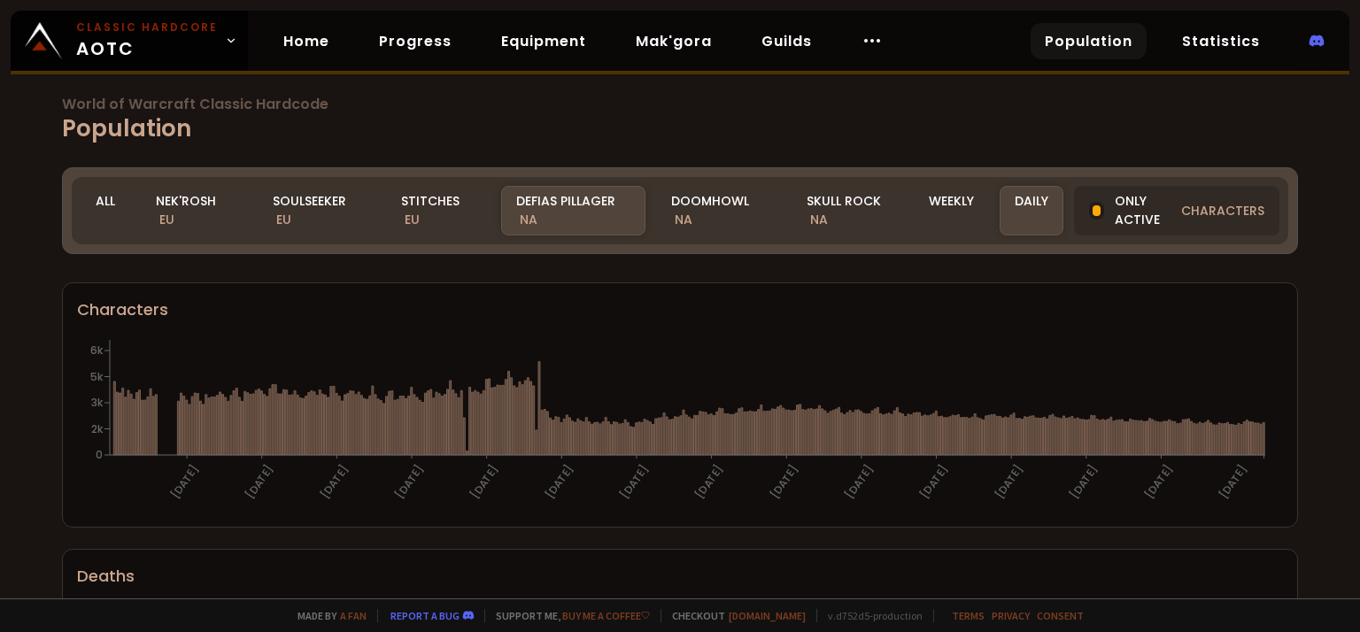
click at [97, 198] on div "All" at bounding box center [106, 211] width 50 height 50
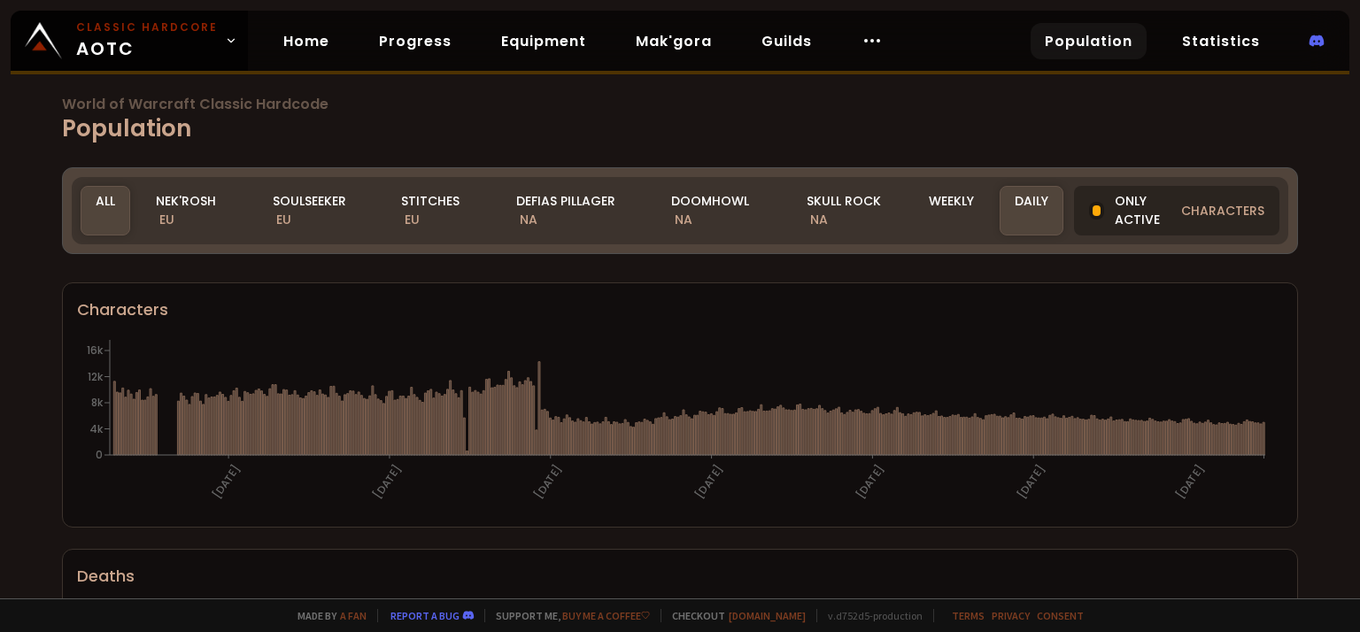
click at [1119, 219] on div "Only active characters" at bounding box center [1176, 211] width 205 height 50
click at [1197, 212] on span "characters" at bounding box center [1222, 211] width 83 height 19
click at [1137, 205] on div "Only active characters" at bounding box center [1176, 211] width 205 height 50
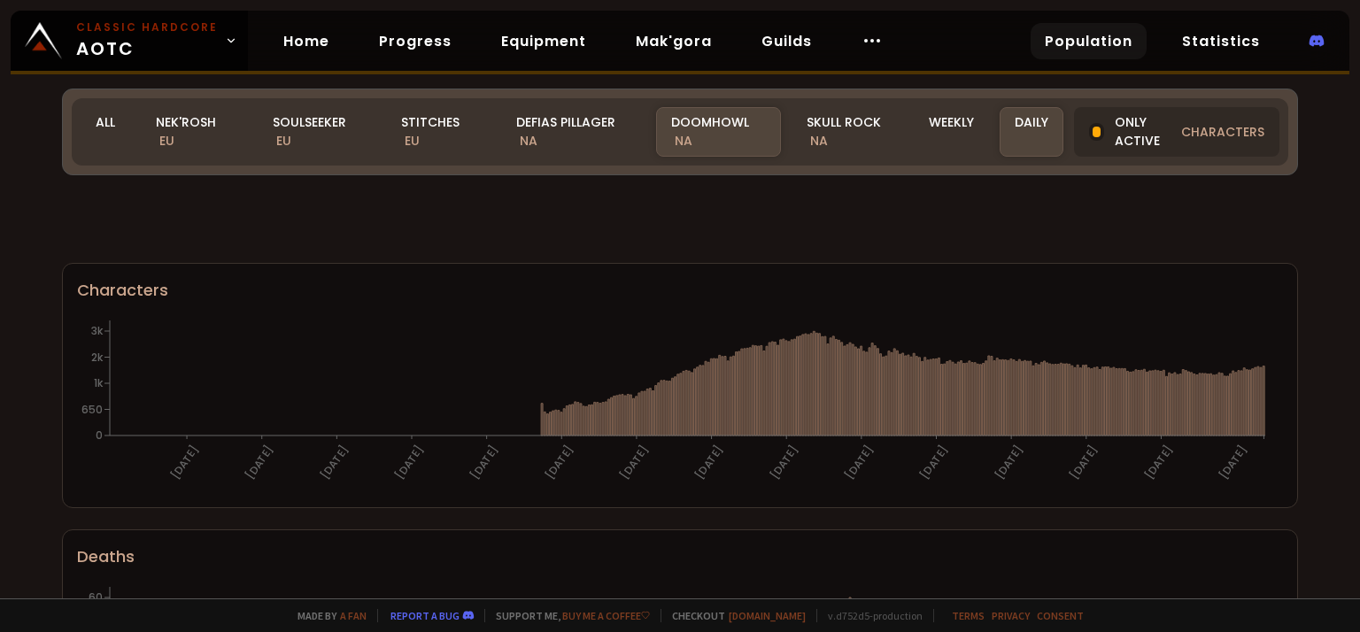
scroll to position [1173, 0]
